Goal: Task Accomplishment & Management: Complete application form

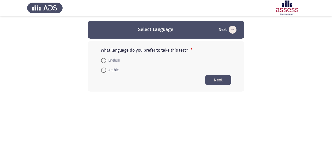
click at [103, 58] on span at bounding box center [103, 60] width 5 height 5
click at [103, 58] on input "English" at bounding box center [103, 60] width 5 height 5
radio input "true"
click at [212, 81] on button "Next" at bounding box center [218, 80] width 26 height 10
click at [111, 71] on span "English" at bounding box center [113, 70] width 14 height 6
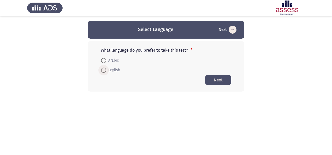
click at [106, 71] on input "English" at bounding box center [103, 70] width 5 height 5
radio input "true"
click at [216, 81] on button "Next" at bounding box center [218, 80] width 26 height 10
